Goal: Transaction & Acquisition: Book appointment/travel/reservation

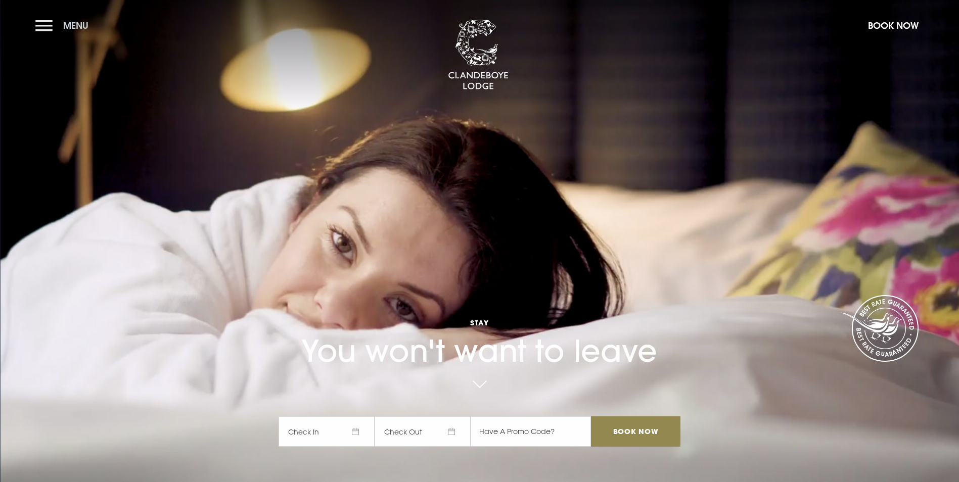
click at [43, 20] on button "Menu" at bounding box center [64, 26] width 58 height 22
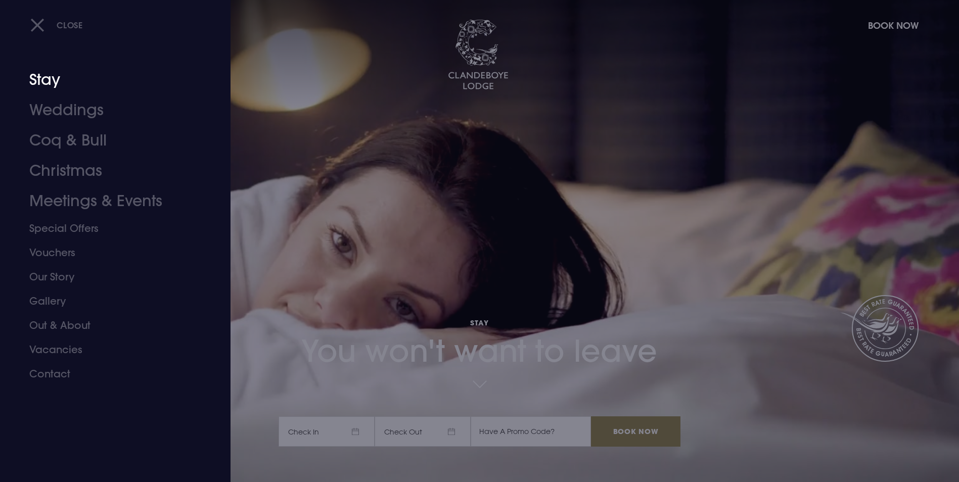
click at [59, 86] on link "Stay" at bounding box center [109, 80] width 160 height 30
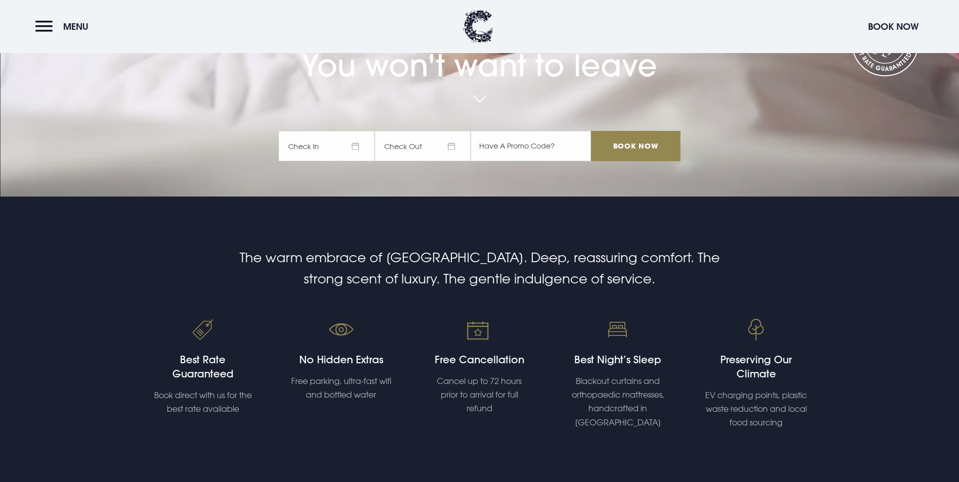
scroll to position [303, 0]
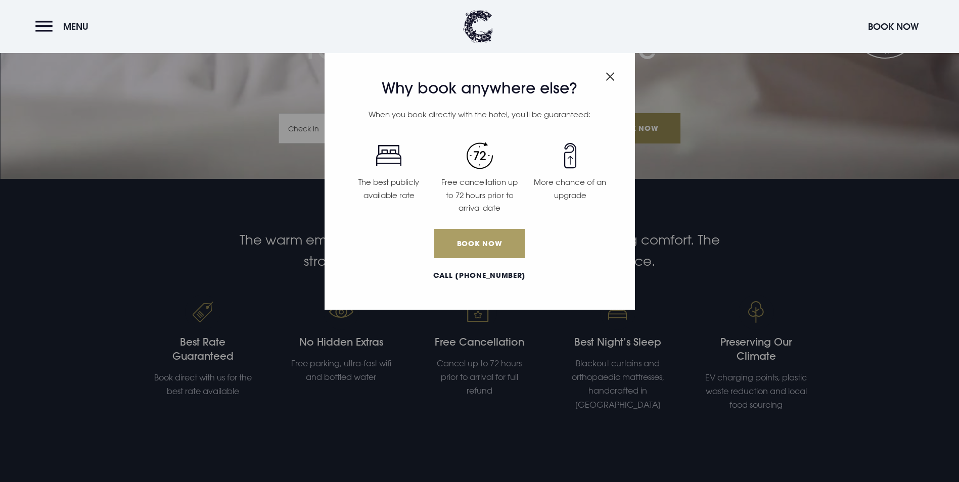
click at [482, 243] on link "Book Now" at bounding box center [479, 243] width 90 height 29
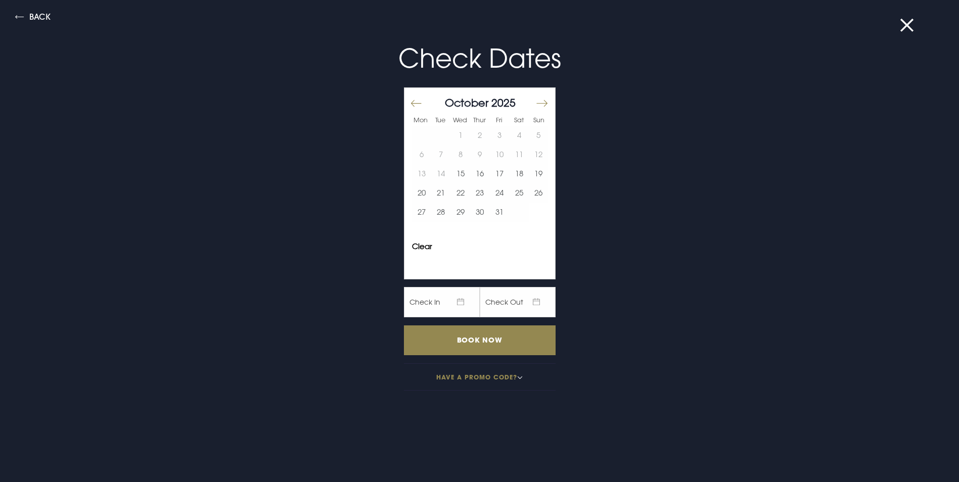
click at [536, 110] on button "Move forward to switch to the next month." at bounding box center [542, 103] width 12 height 21
click at [538, 105] on button "Move forward to switch to the next month." at bounding box center [542, 103] width 12 height 21
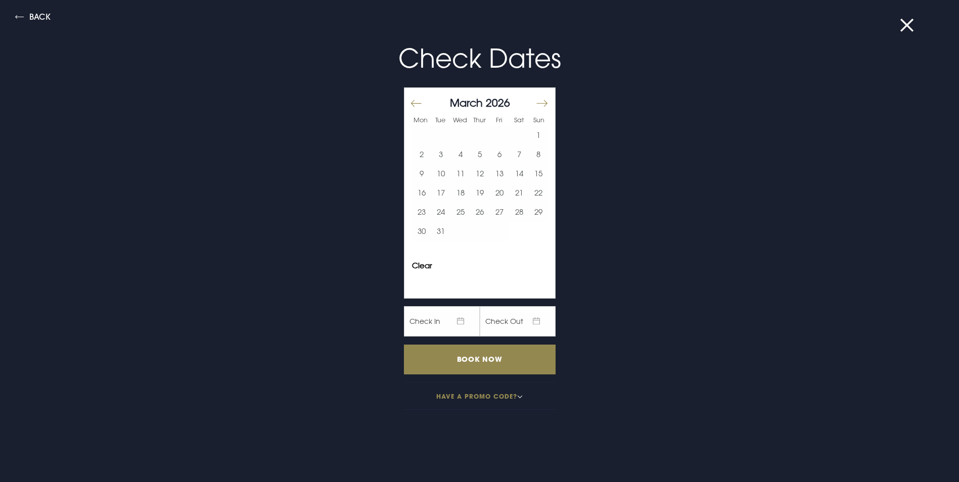
click at [538, 105] on button "Move forward to switch to the next month." at bounding box center [542, 103] width 12 height 21
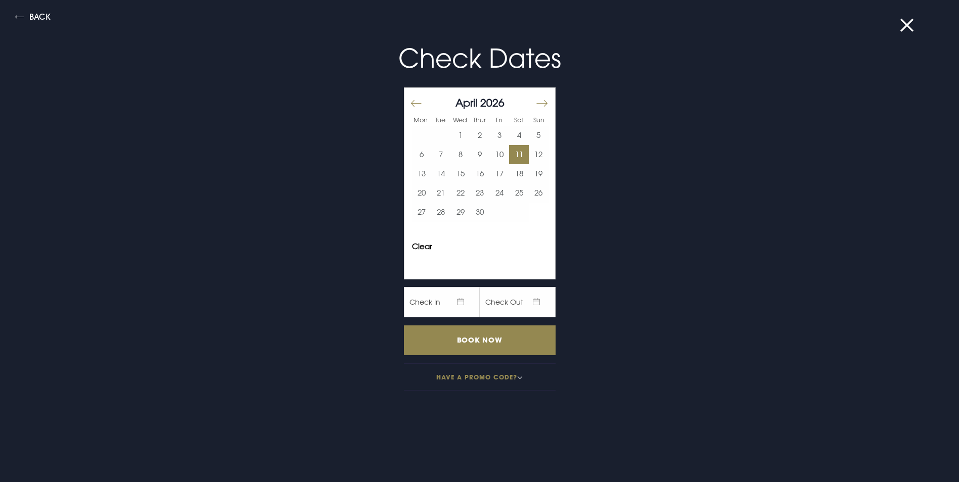
click at [519, 153] on button "11" at bounding box center [519, 154] width 20 height 19
click at [514, 152] on button "11" at bounding box center [519, 154] width 20 height 19
drag, startPoint x: 532, startPoint y: 155, endPoint x: 525, endPoint y: 159, distance: 7.7
click at [529, 159] on button "12" at bounding box center [539, 154] width 20 height 19
click at [413, 179] on button "13" at bounding box center [422, 173] width 20 height 19
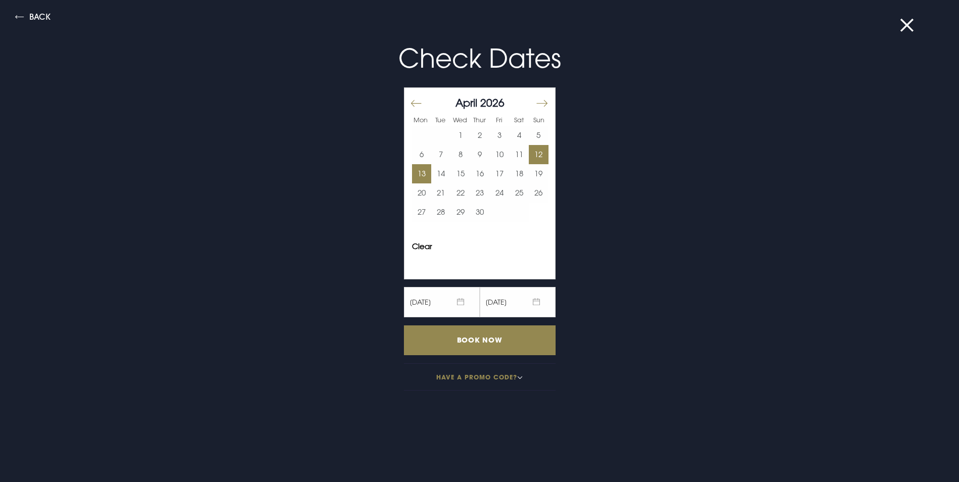
click at [472, 367] on button "Have a promo code?" at bounding box center [480, 377] width 152 height 27
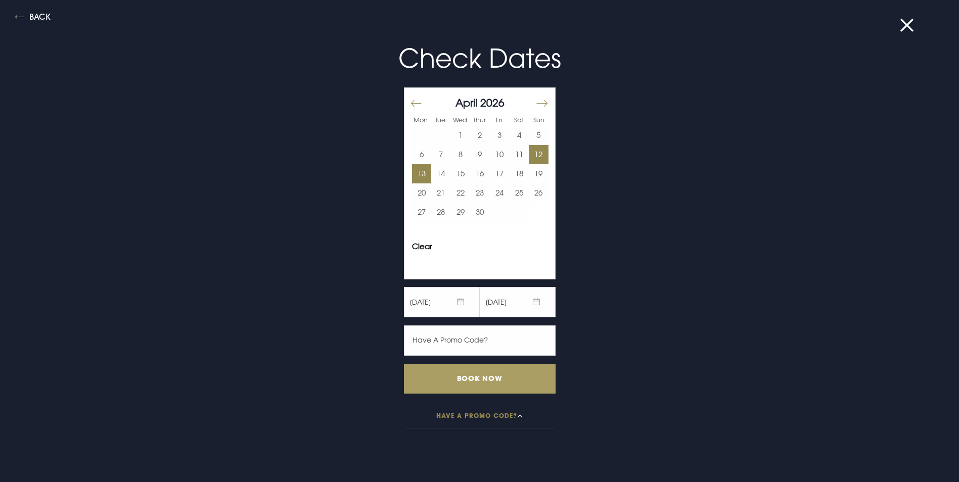
click at [463, 376] on input "Book Now" at bounding box center [480, 379] width 152 height 30
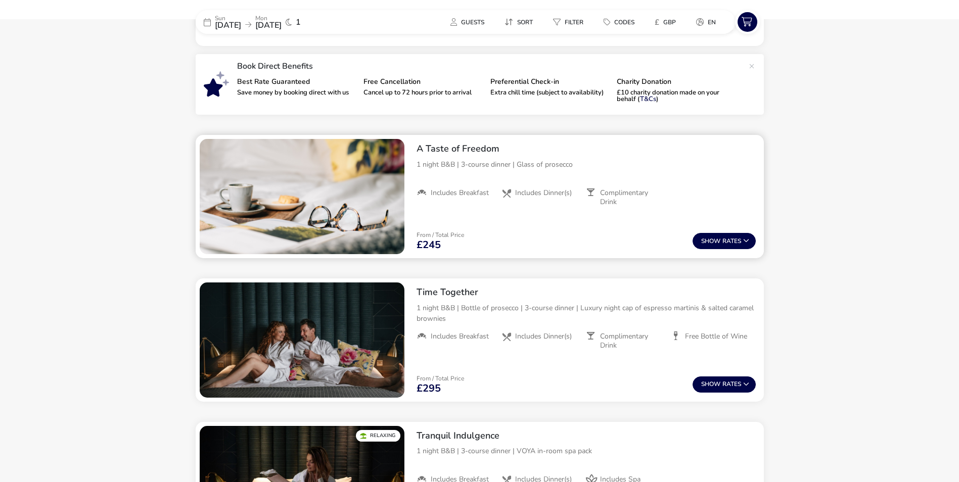
scroll to position [585, 0]
